Goal: Navigation & Orientation: Find specific page/section

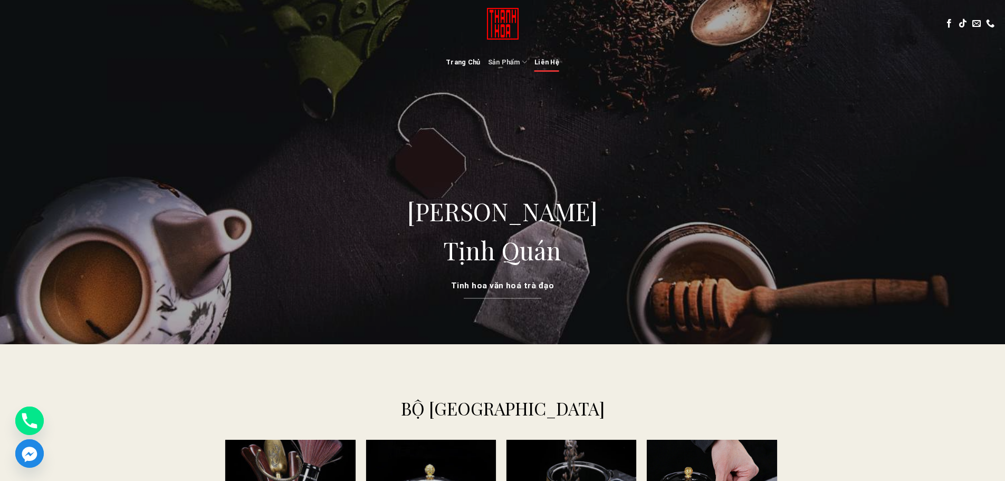
click at [541, 60] on link "Liên Hệ" at bounding box center [547, 62] width 25 height 19
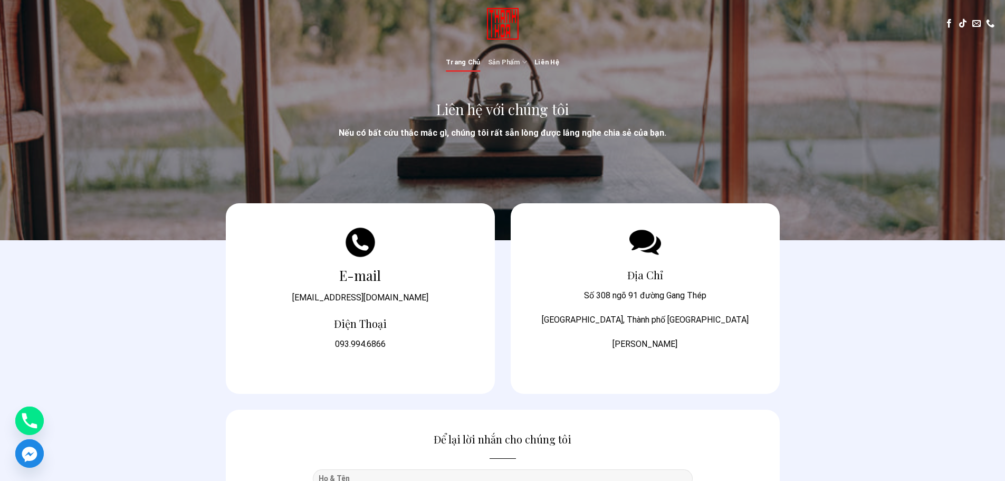
click at [450, 66] on link "Trang Chủ" at bounding box center [463, 62] width 34 height 19
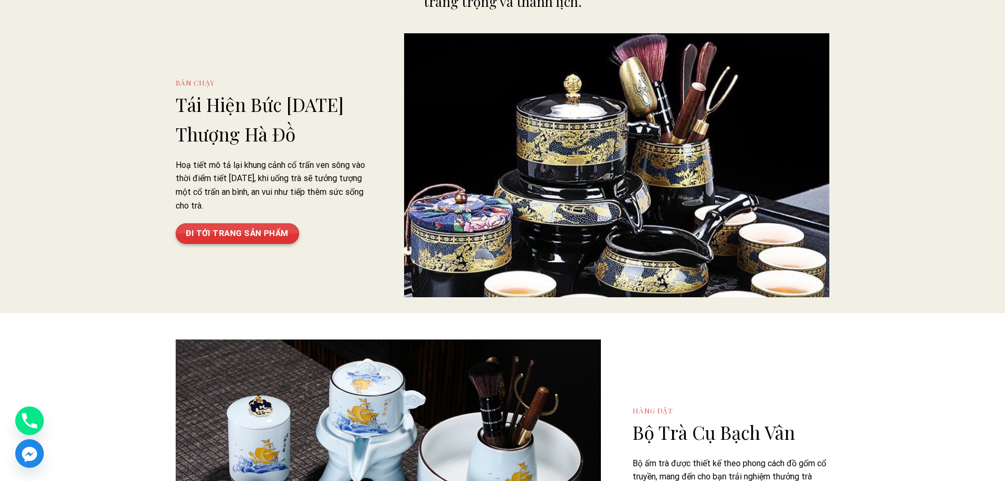
scroll to position [686, 0]
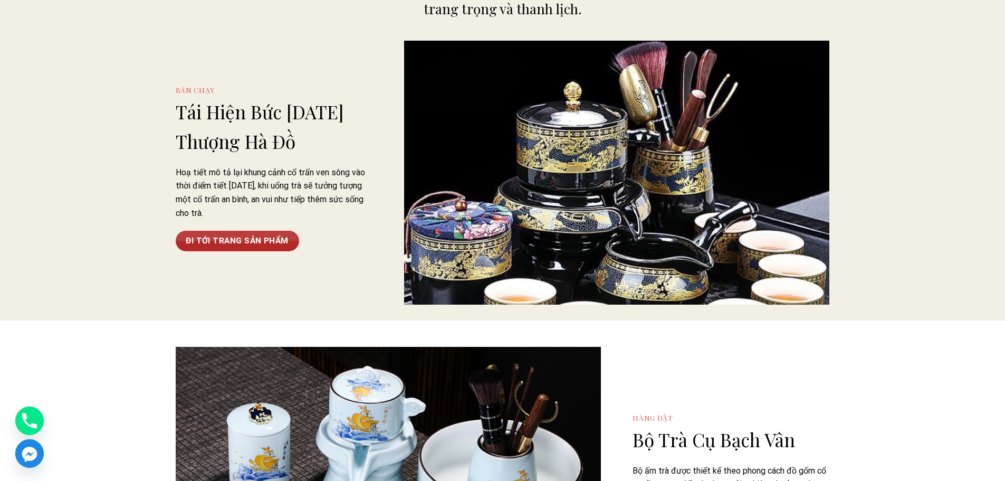
click at [247, 238] on link "ĐI TỚI TRANG SẢN PHẨM" at bounding box center [237, 241] width 123 height 21
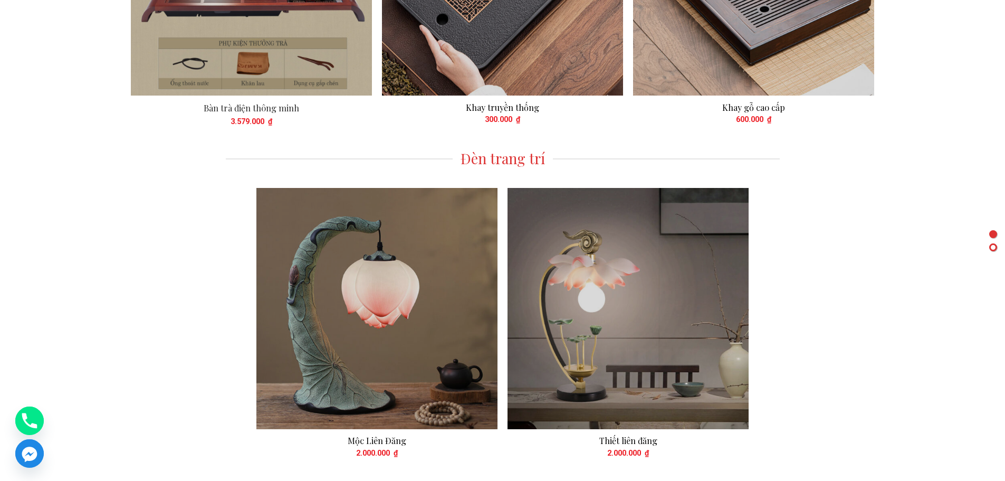
scroll to position [6624, 0]
